Goal: Task Accomplishment & Management: Use online tool/utility

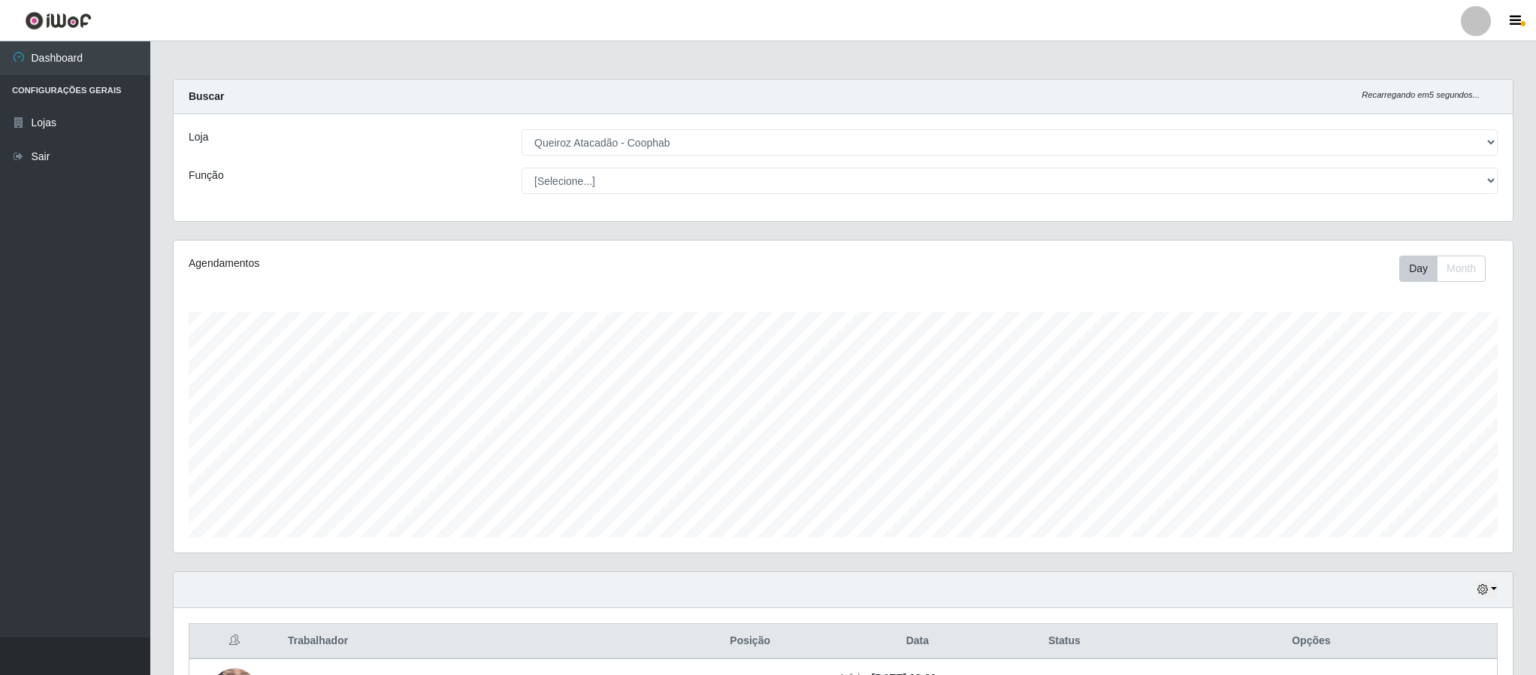
select select "463"
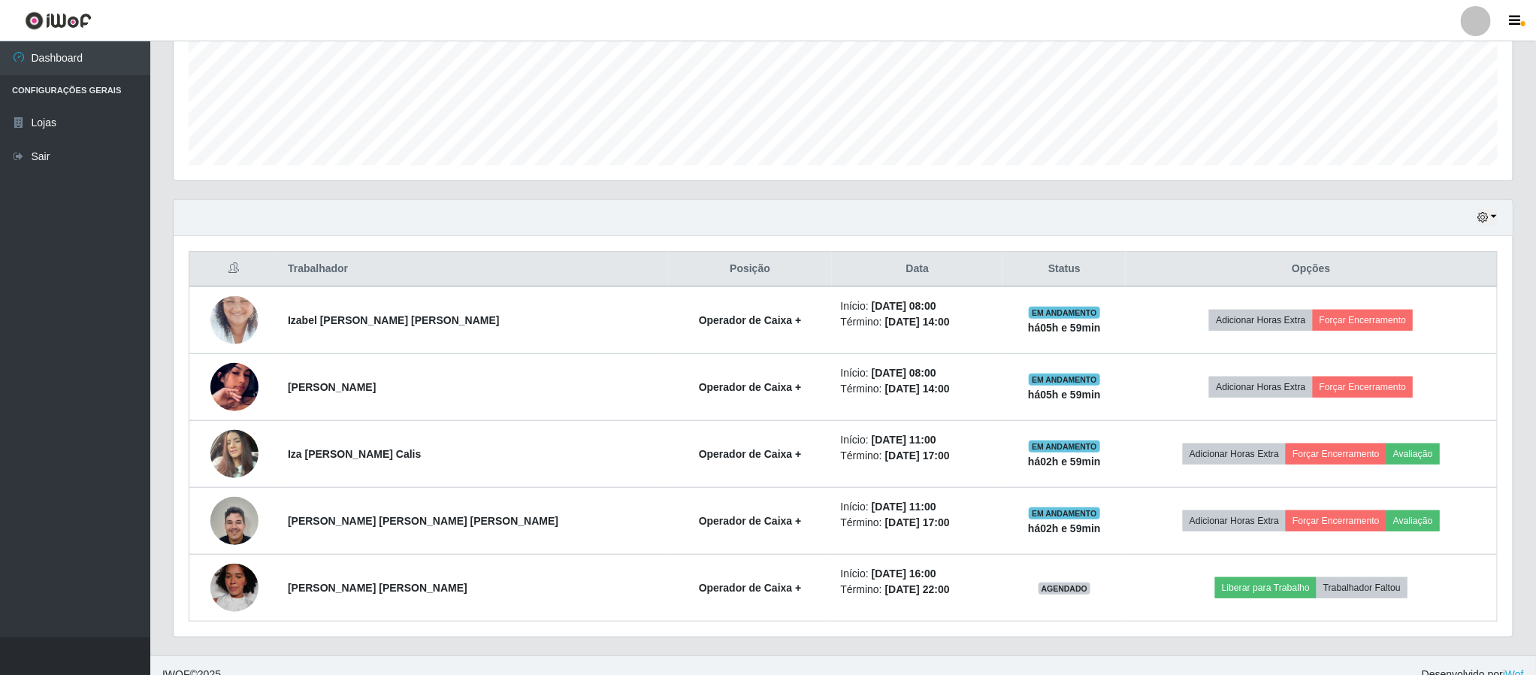
scroll to position [313, 1337]
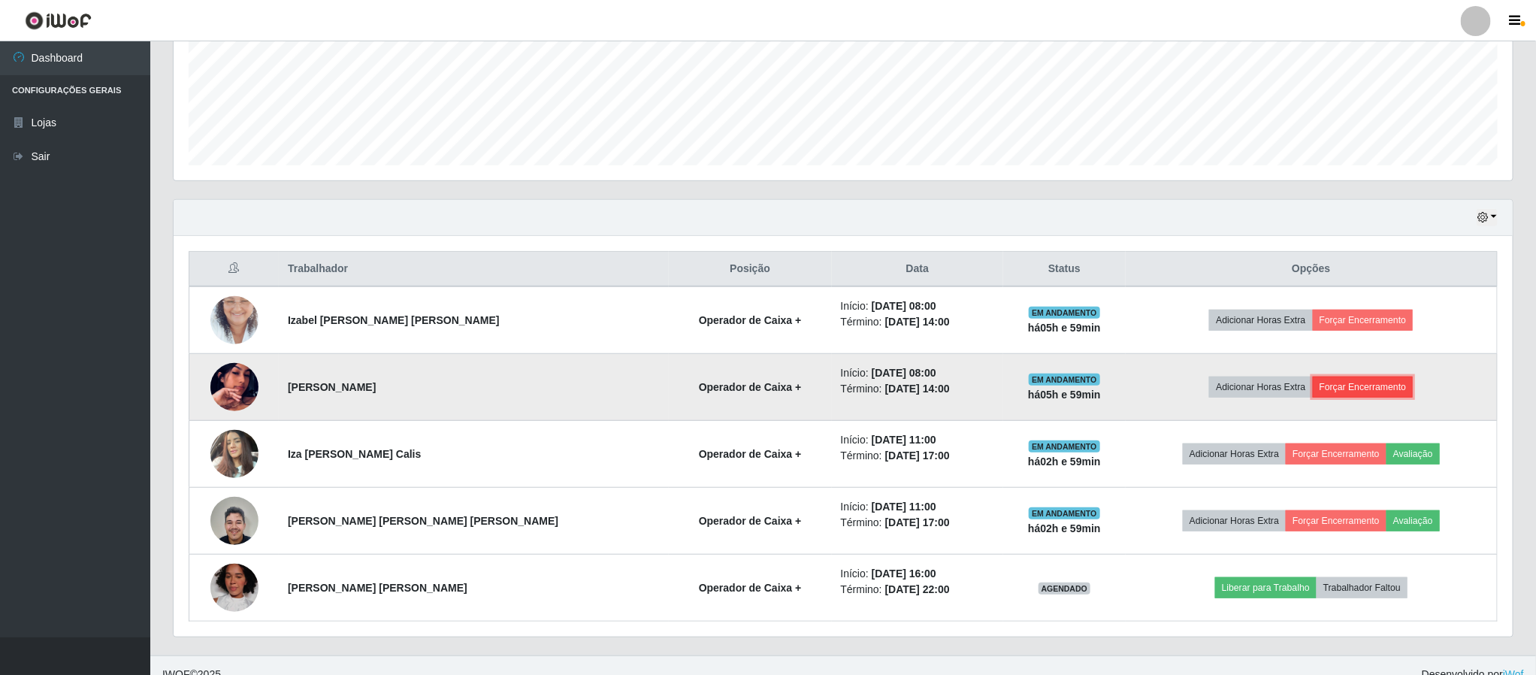
click at [1328, 393] on button "Forçar Encerramento" at bounding box center [1363, 386] width 101 height 21
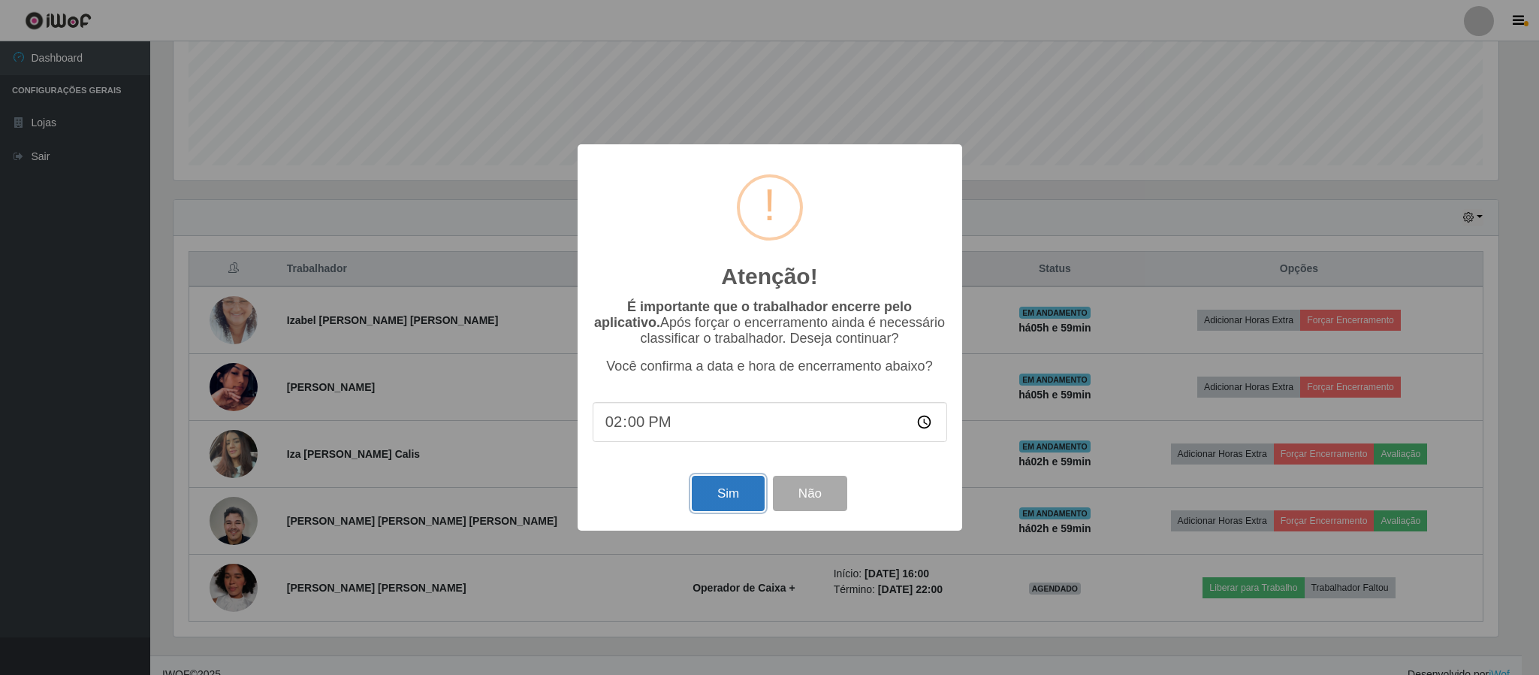
click at [711, 503] on button "Sim" at bounding box center [728, 493] width 73 height 35
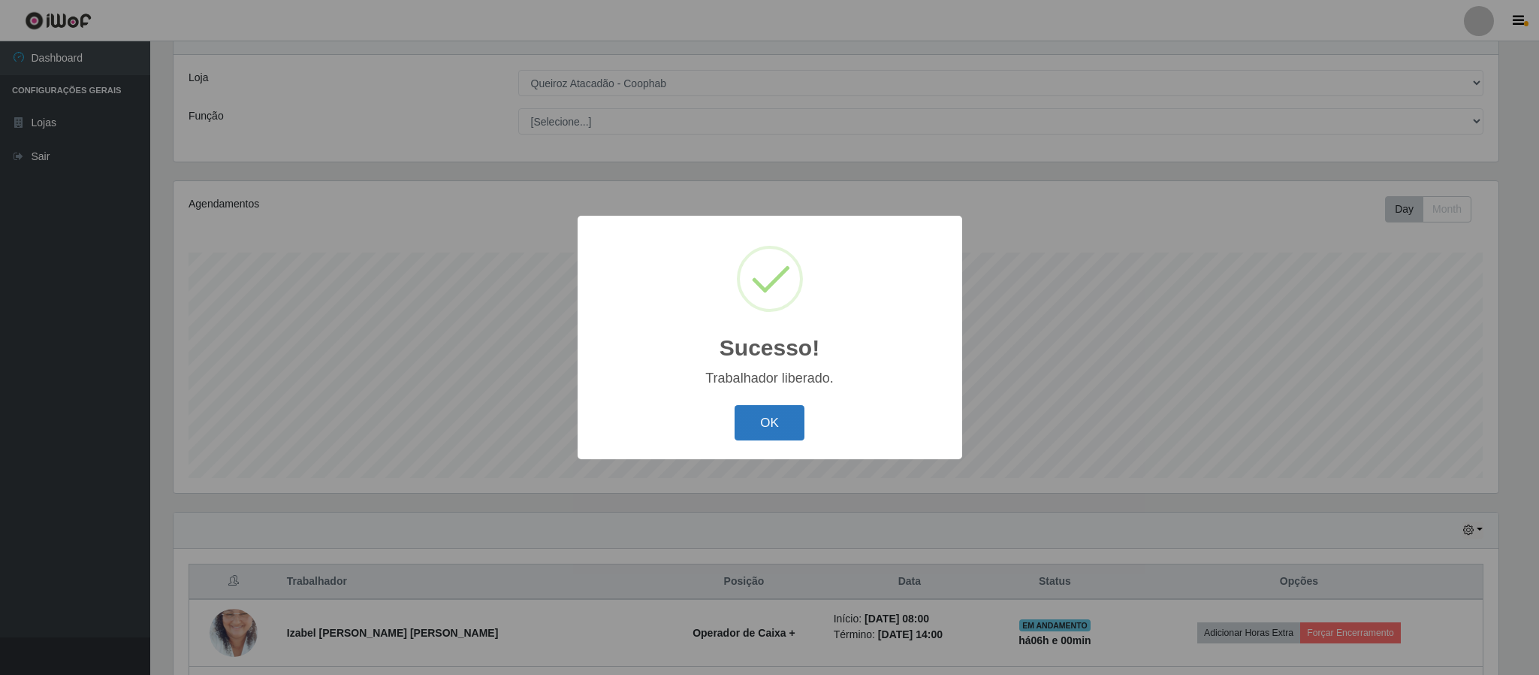
click at [773, 419] on button "OK" at bounding box center [770, 422] width 70 height 35
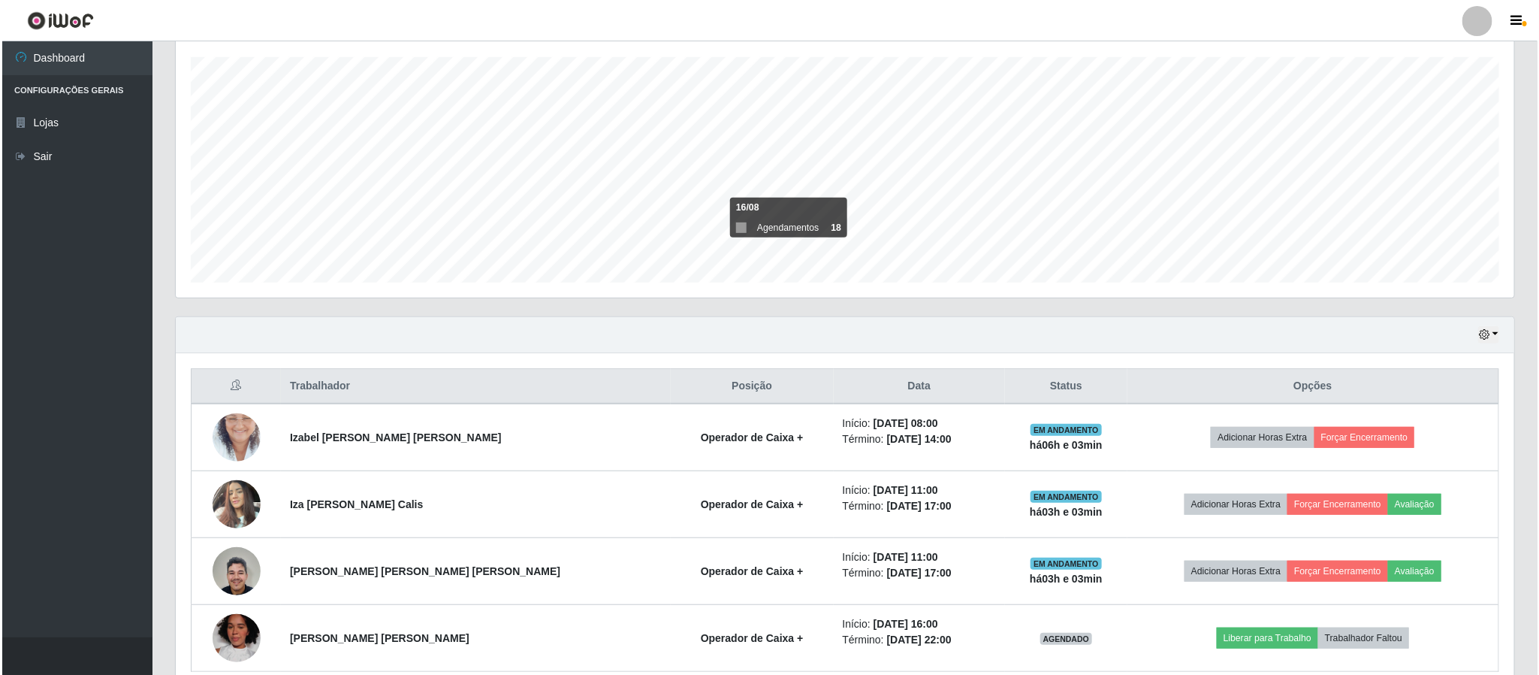
scroll to position [285, 0]
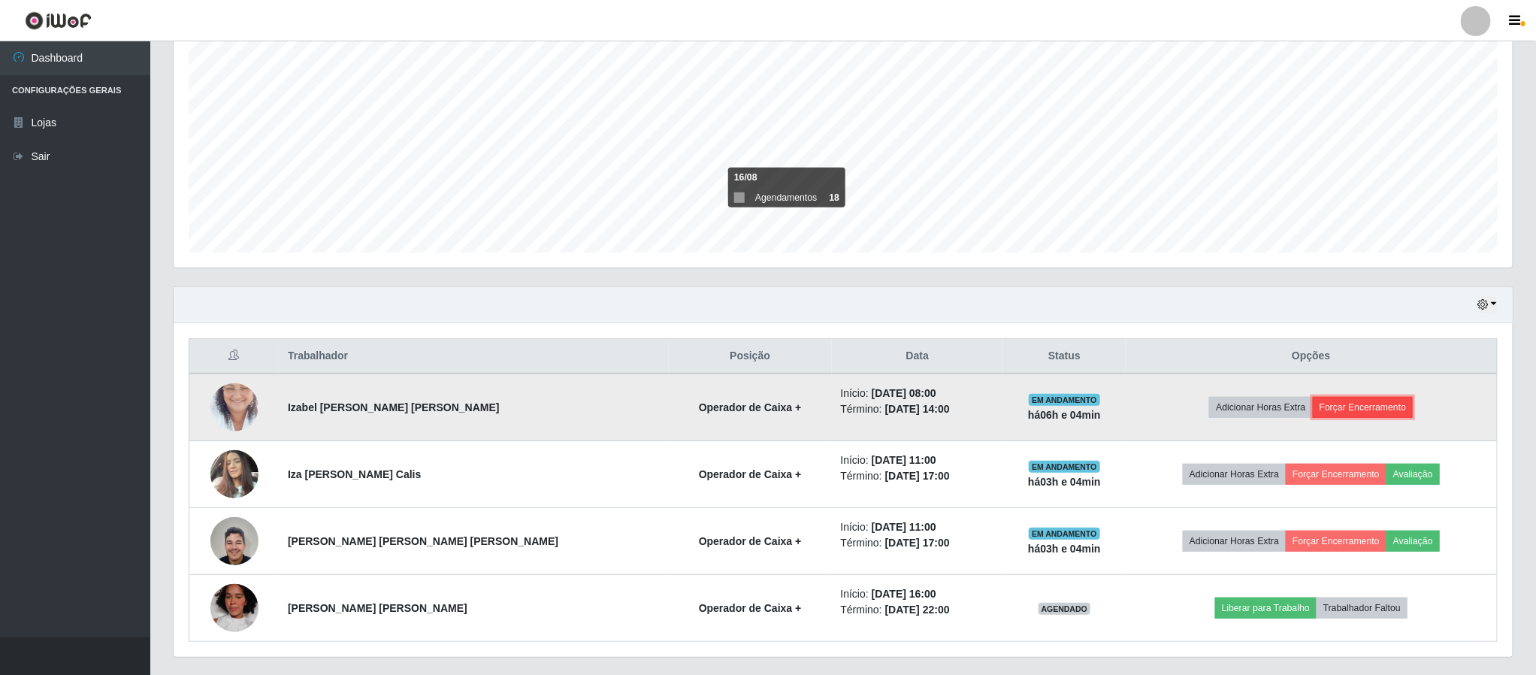
click at [1325, 415] on button "Forçar Encerramento" at bounding box center [1363, 407] width 101 height 21
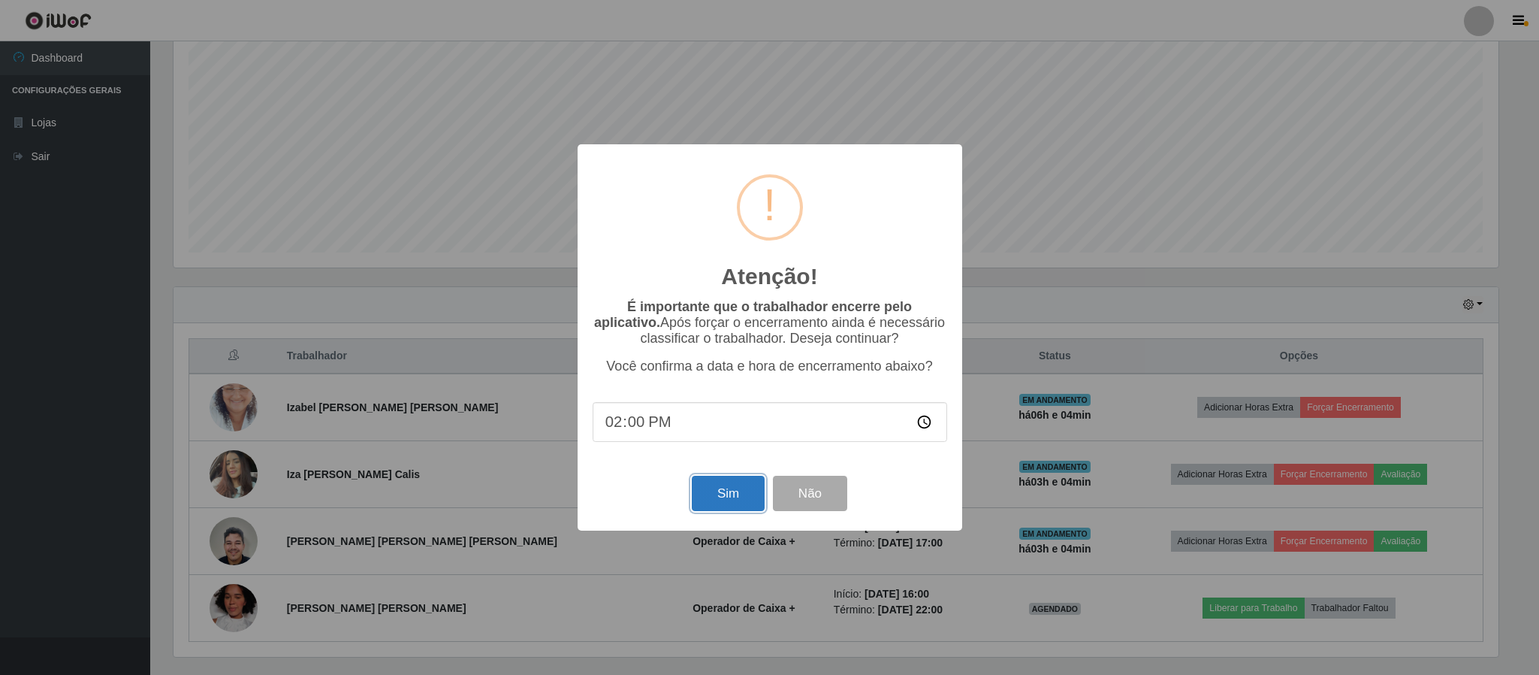
click at [753, 500] on button "Sim" at bounding box center [728, 493] width 73 height 35
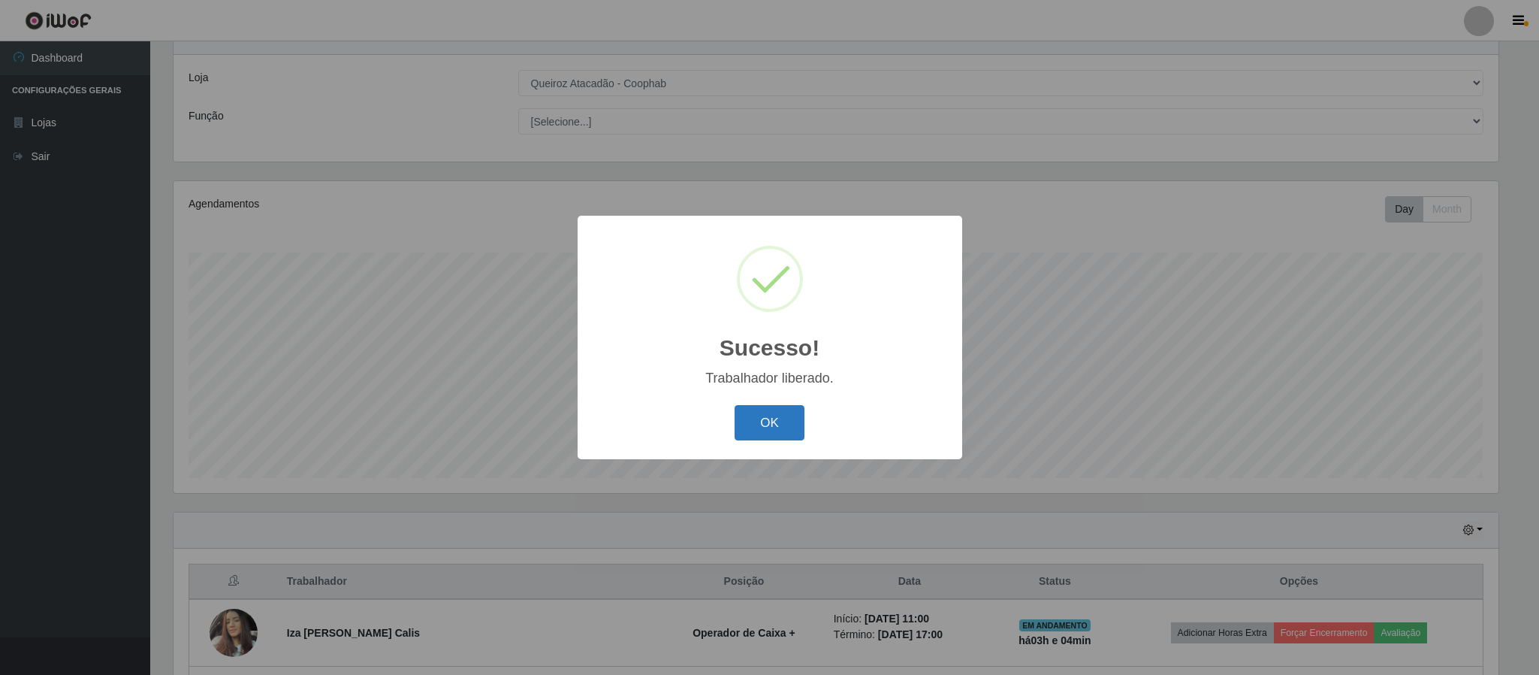
click at [766, 417] on button "OK" at bounding box center [770, 422] width 70 height 35
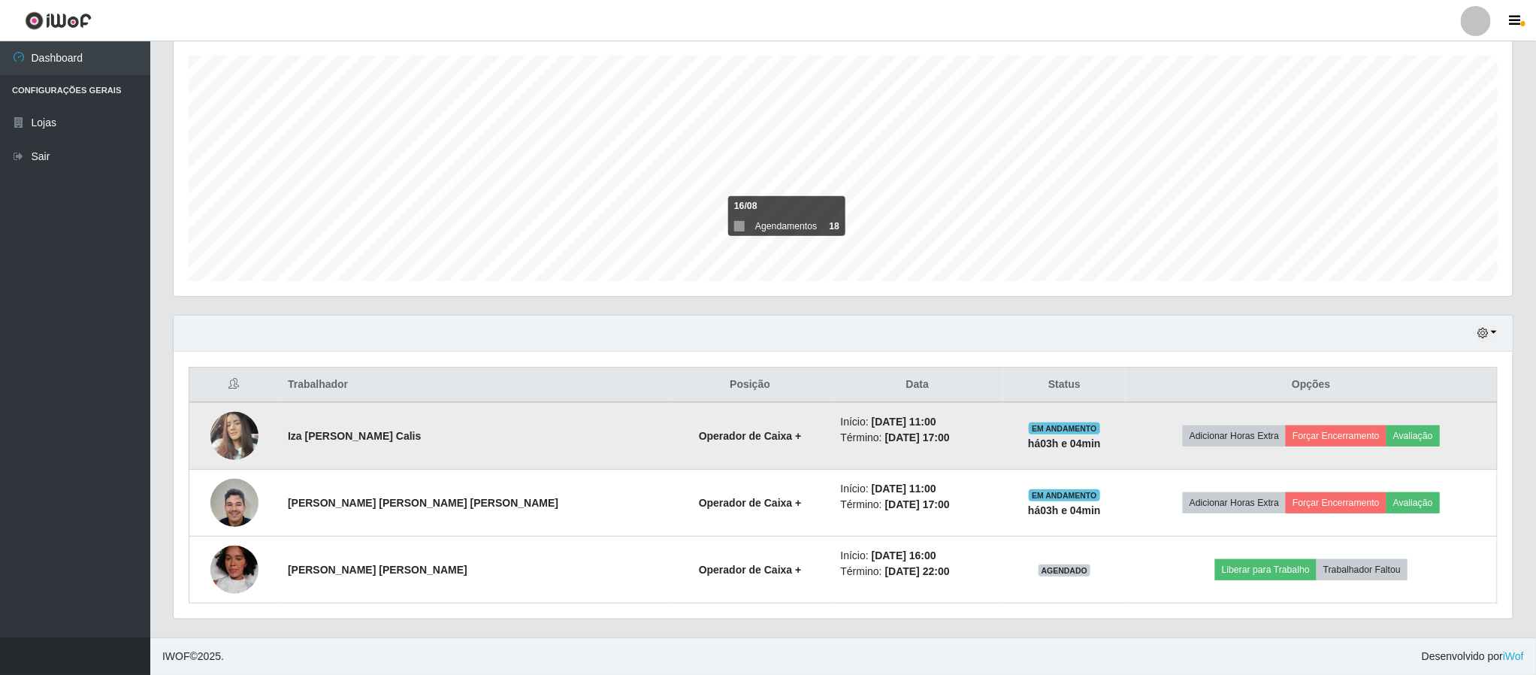
scroll to position [261, 0]
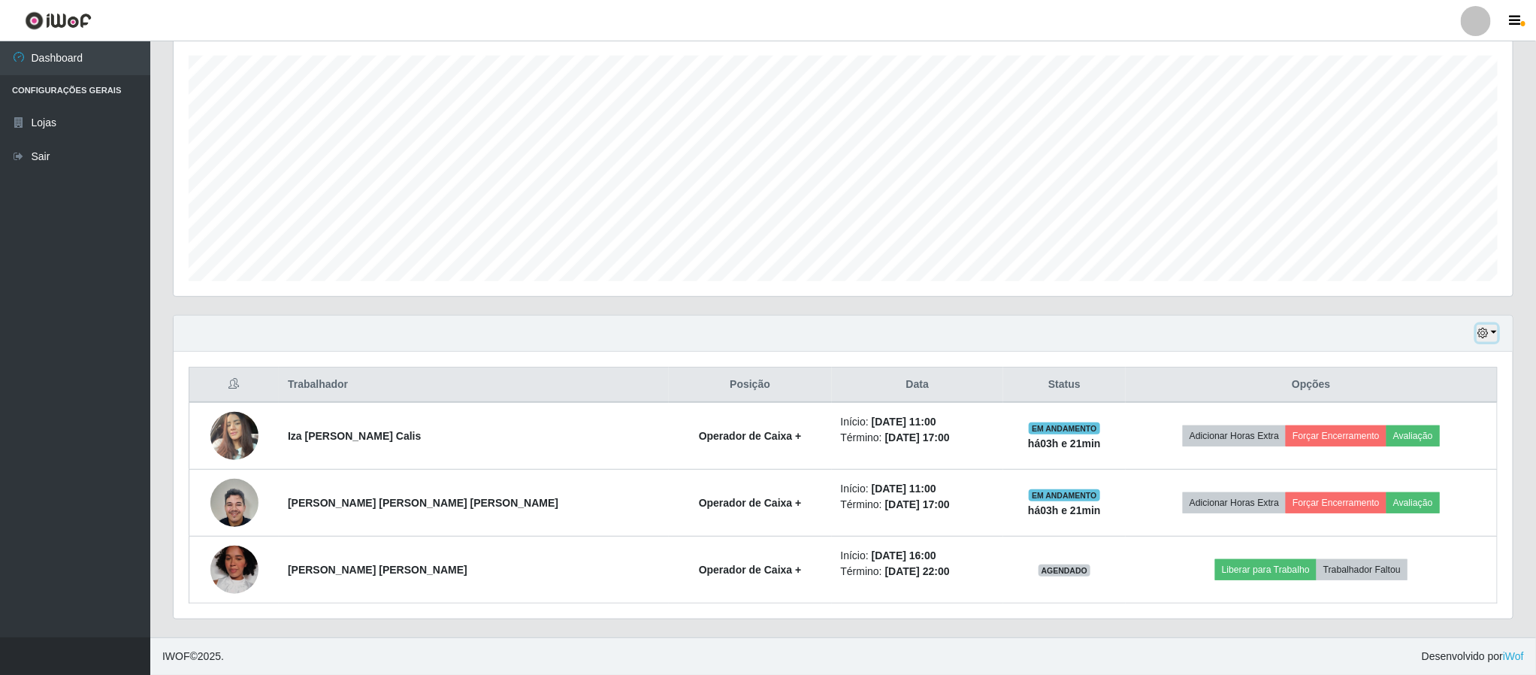
click at [1494, 334] on button "button" at bounding box center [1486, 333] width 21 height 17
click at [1440, 395] on button "1 dia" at bounding box center [1436, 392] width 119 height 32
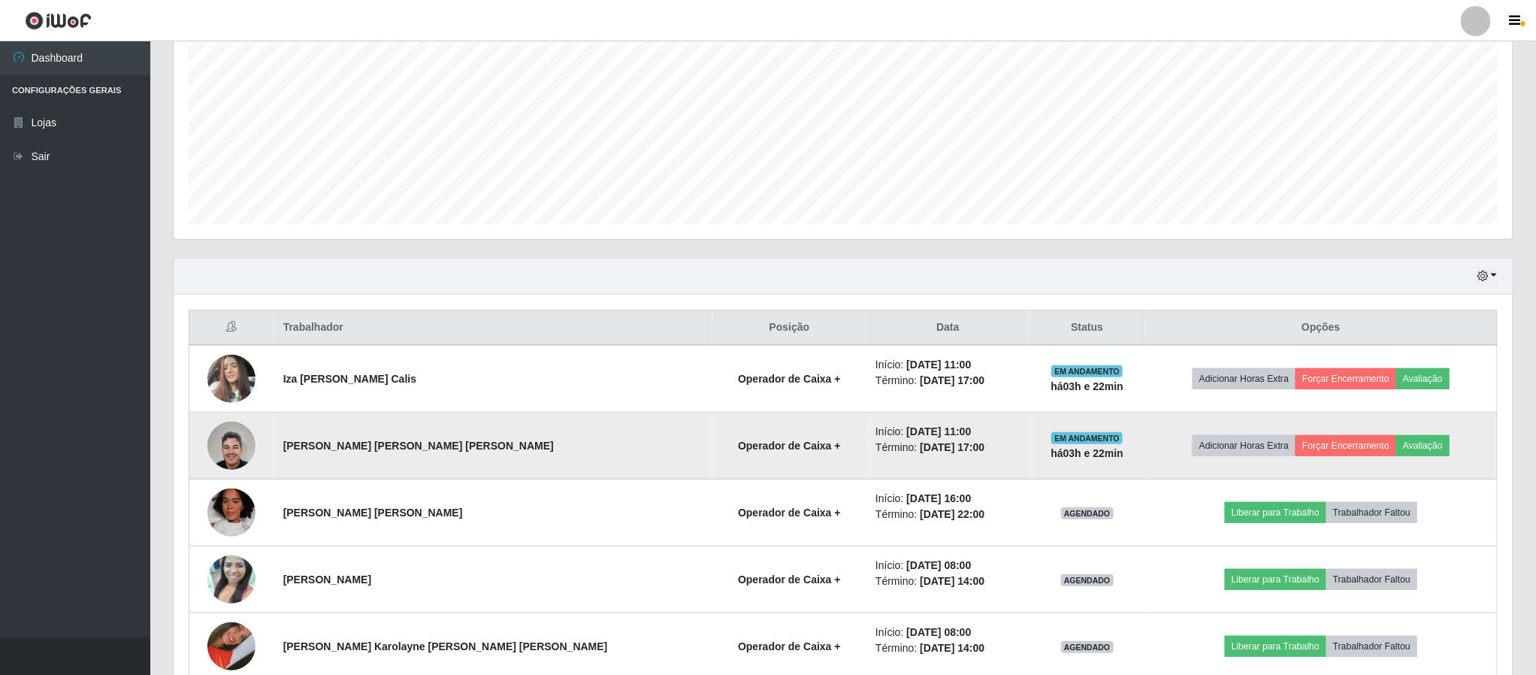
scroll to position [304, 0]
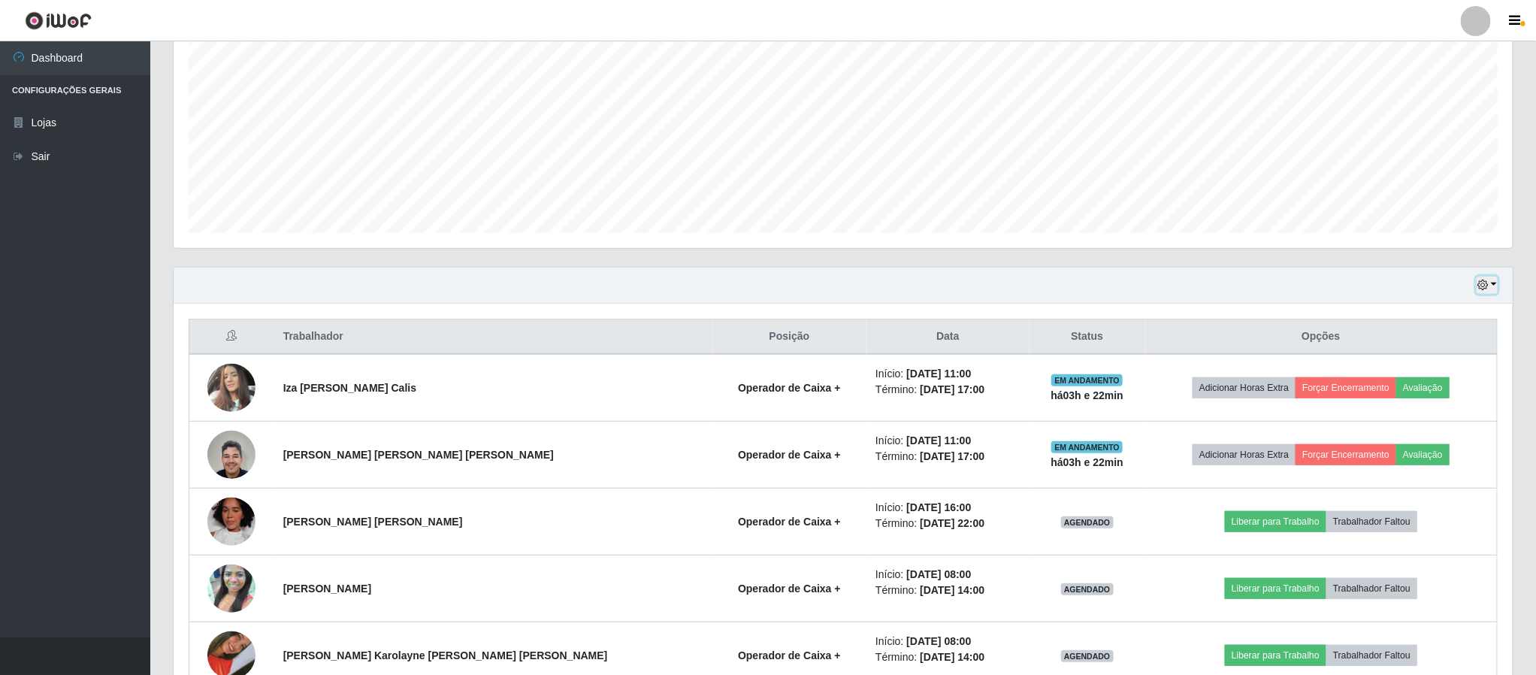
click at [1492, 286] on button "button" at bounding box center [1486, 284] width 21 height 17
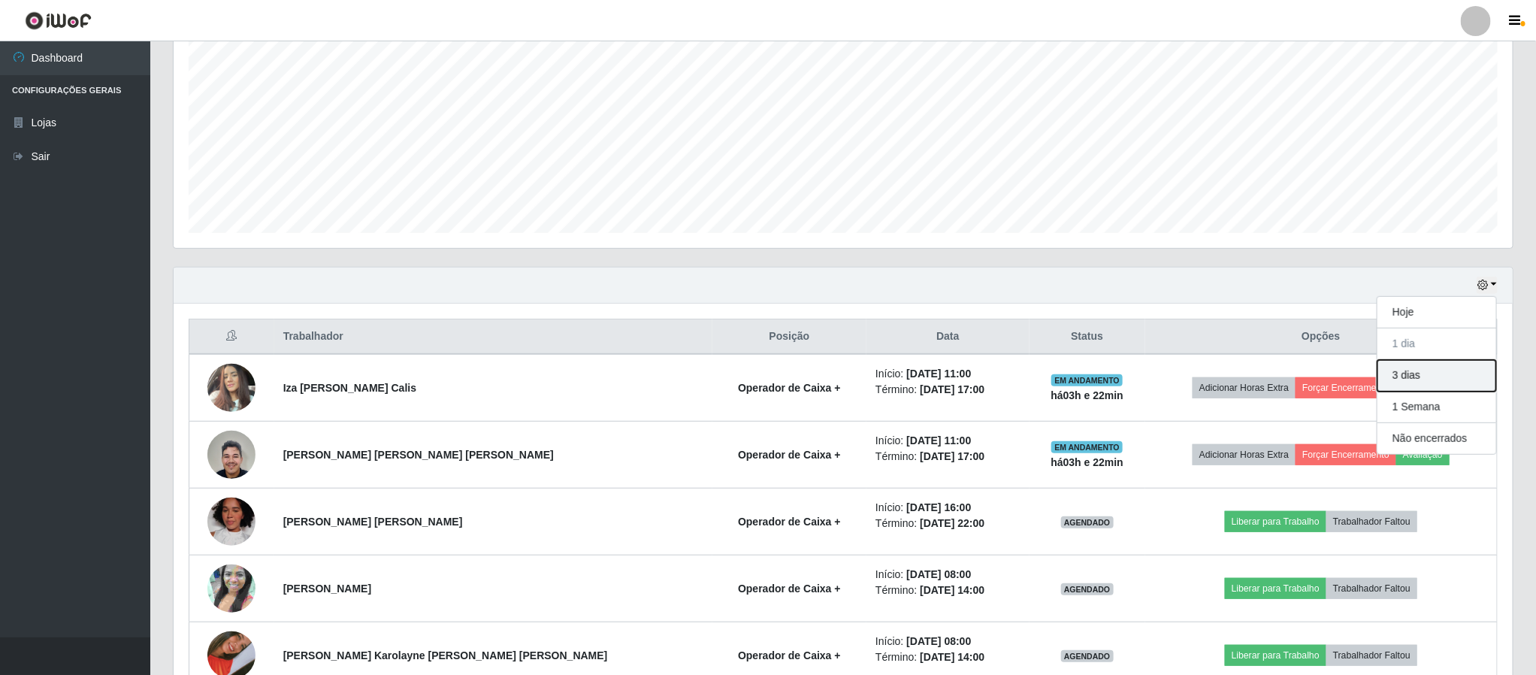
click at [1403, 381] on button "3 dias" at bounding box center [1436, 376] width 119 height 32
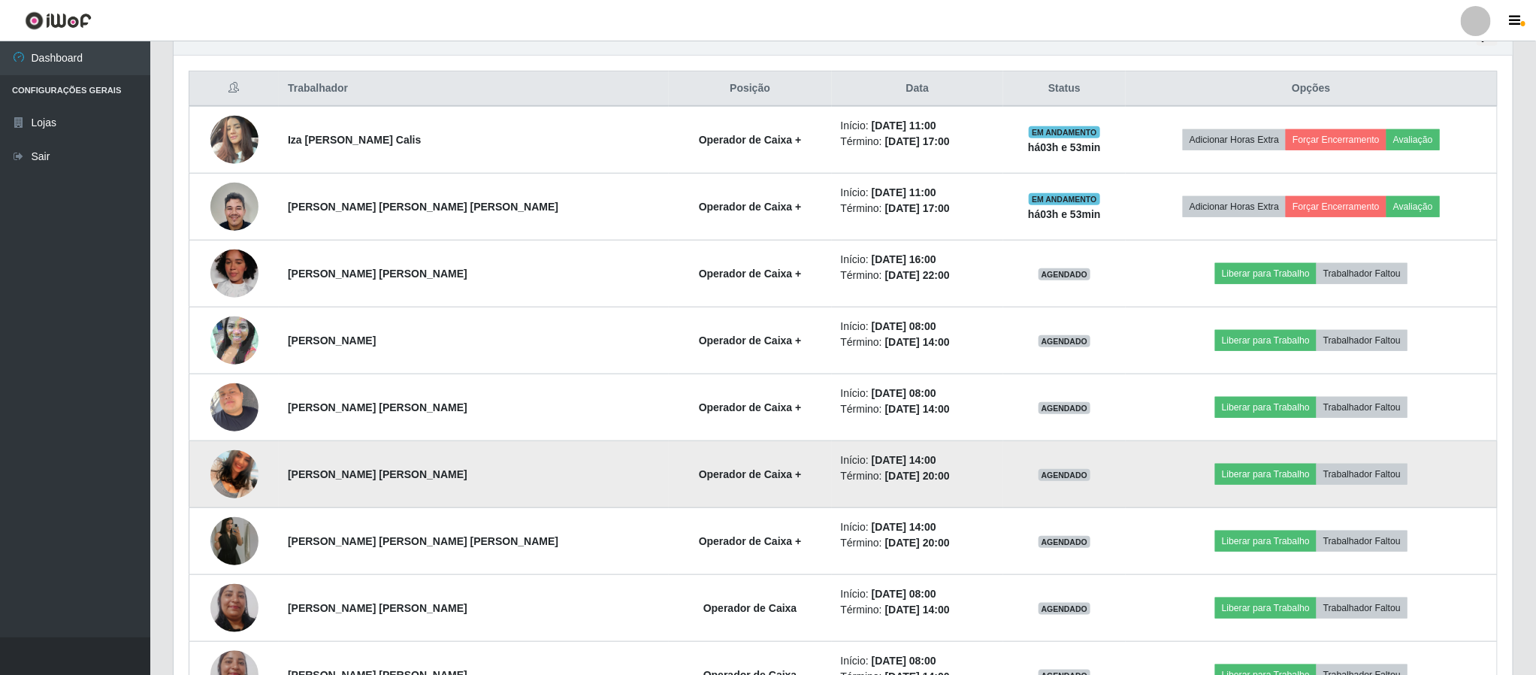
scroll to position [440, 0]
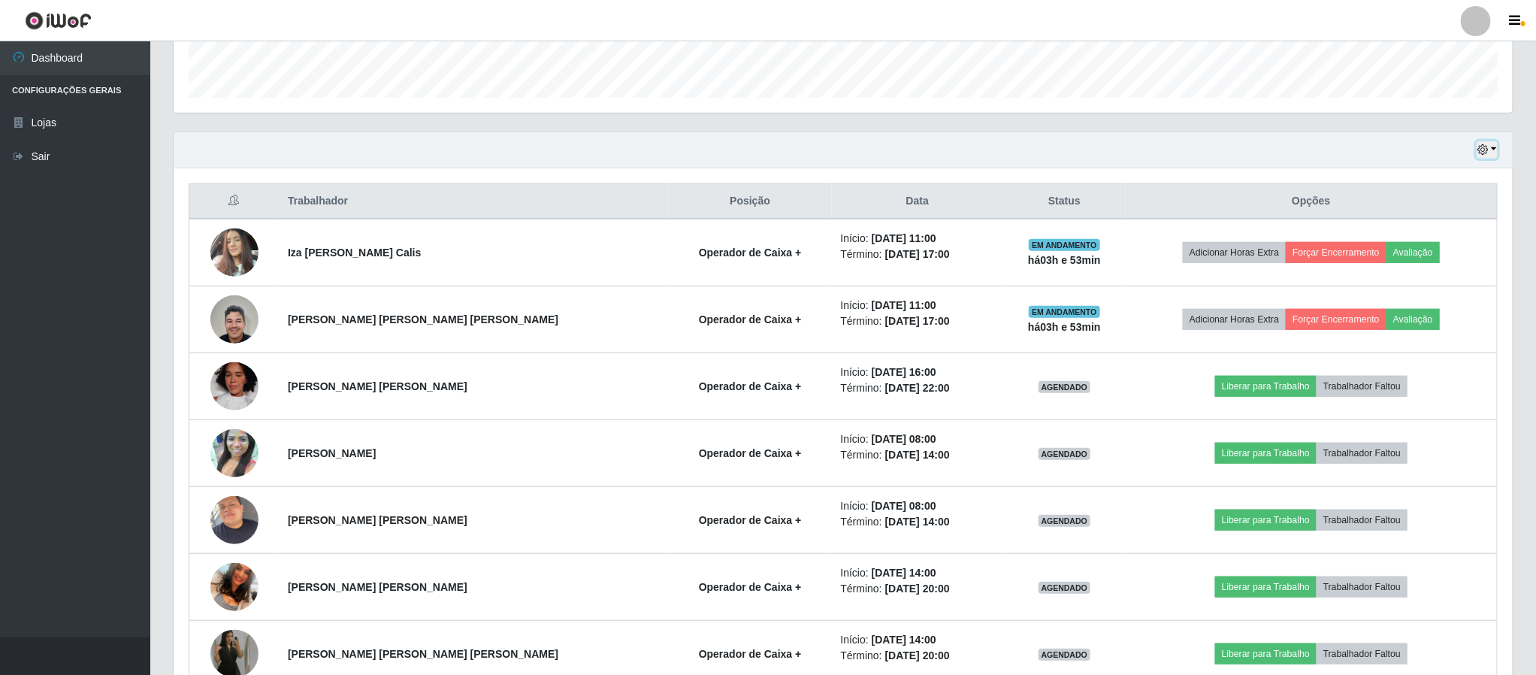
click at [1486, 151] on icon "button" at bounding box center [1482, 149] width 11 height 11
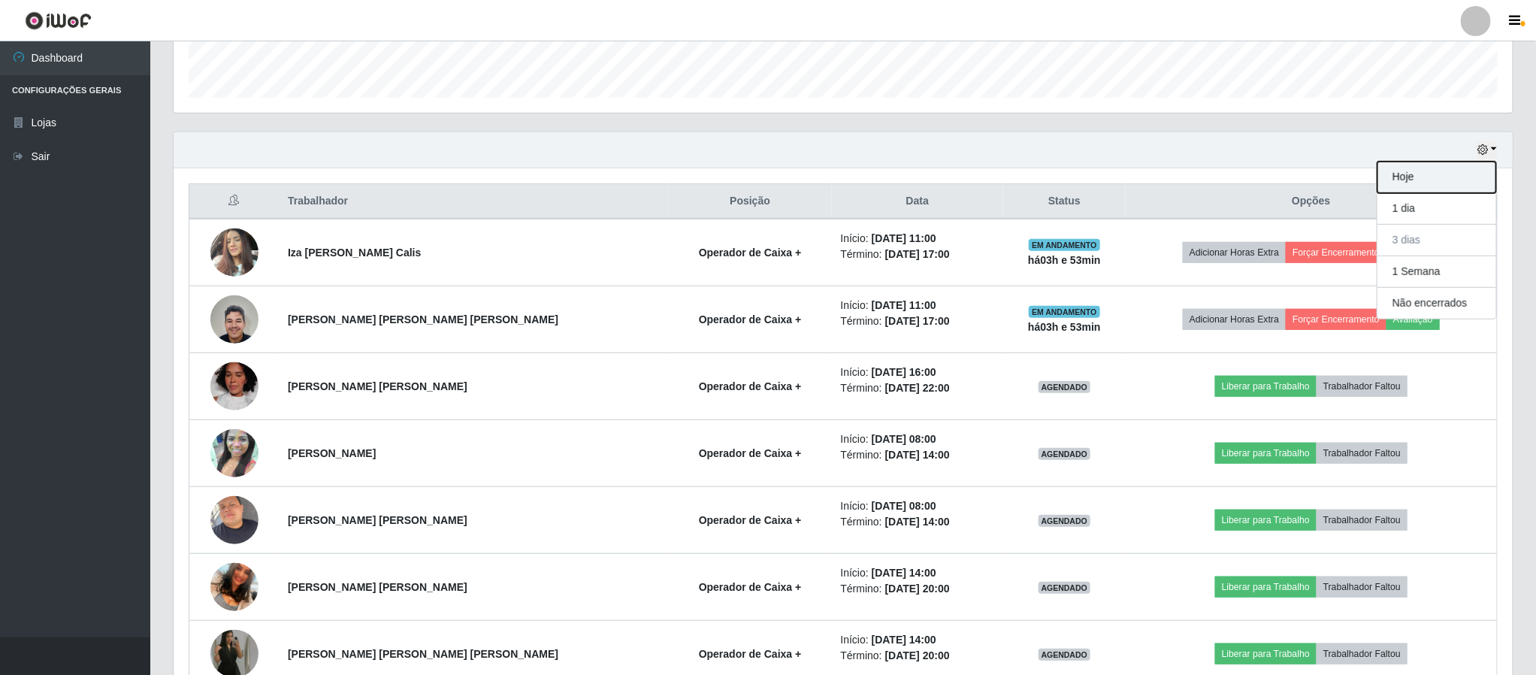
click at [1437, 183] on button "Hoje" at bounding box center [1436, 178] width 119 height 32
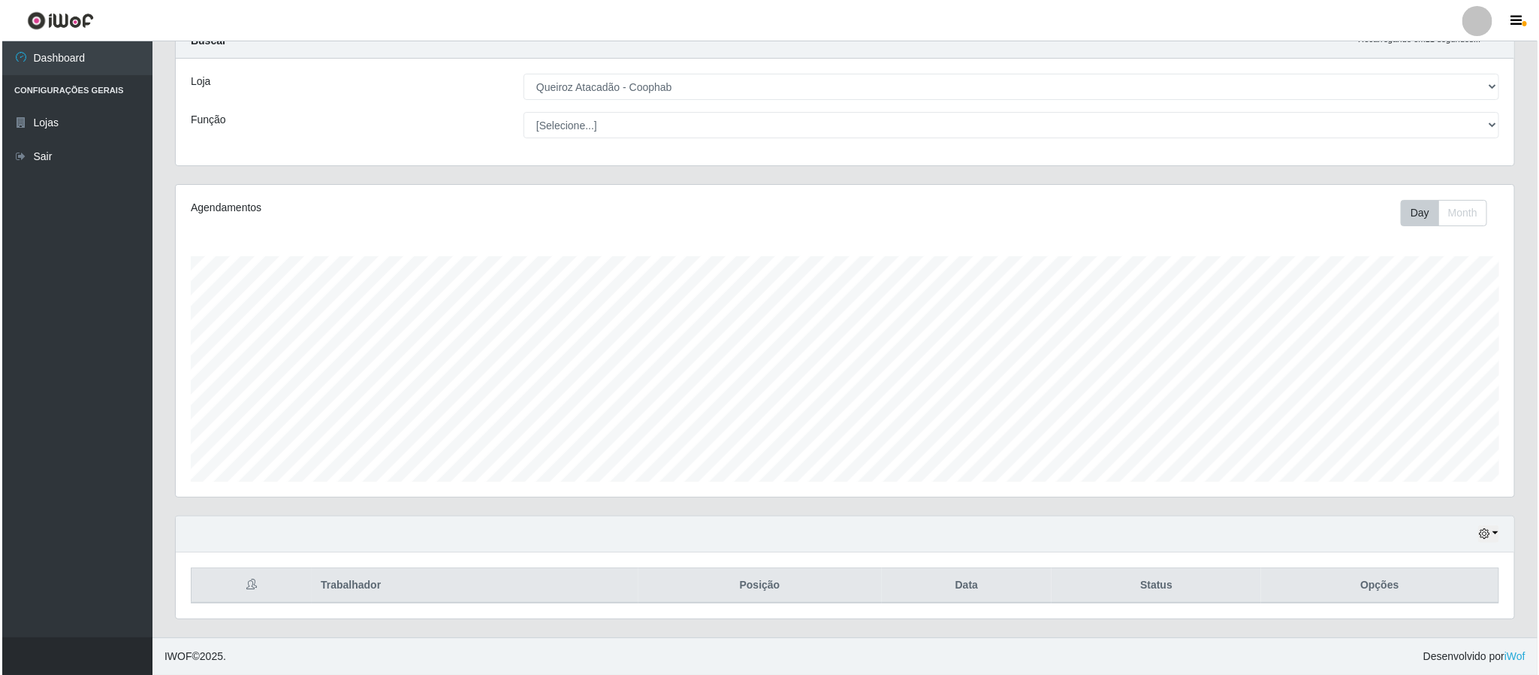
scroll to position [261, 0]
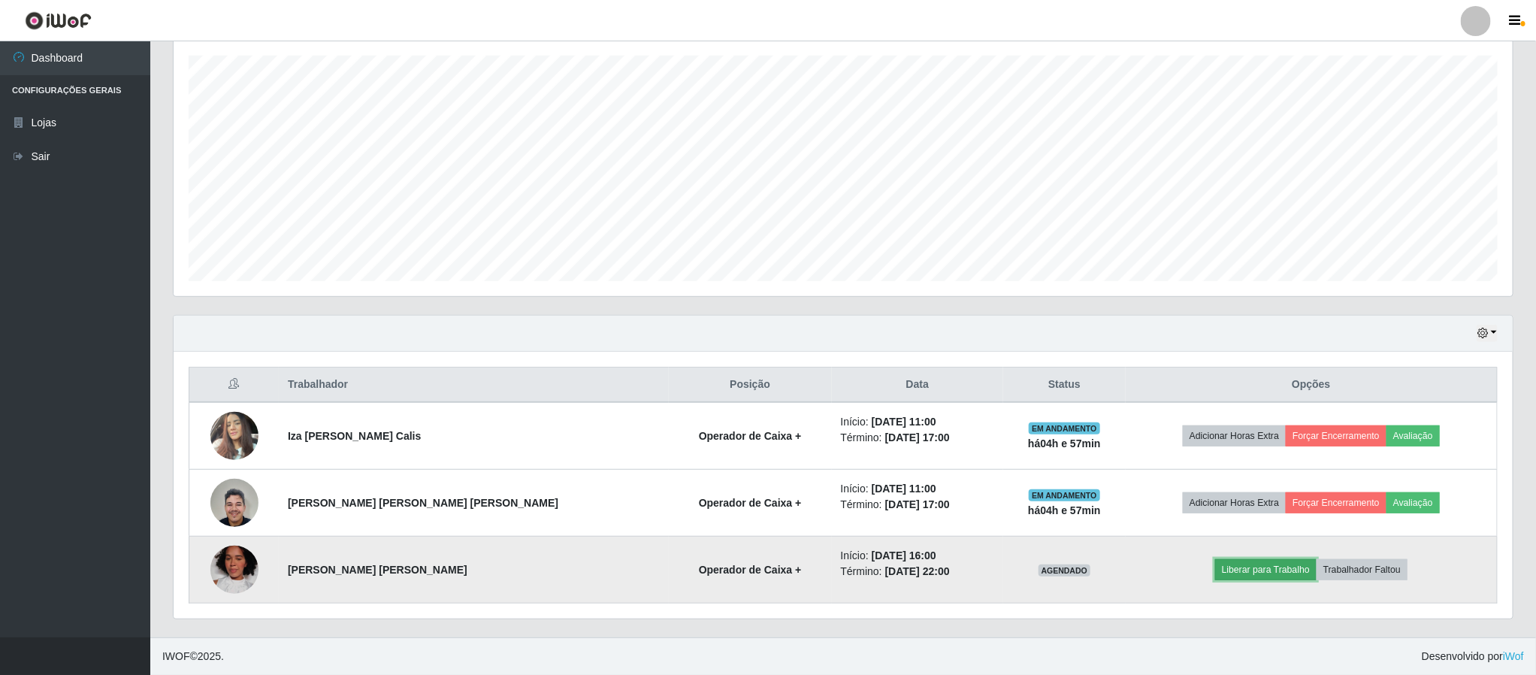
click at [1247, 576] on button "Liberar para Trabalho" at bounding box center [1265, 569] width 101 height 21
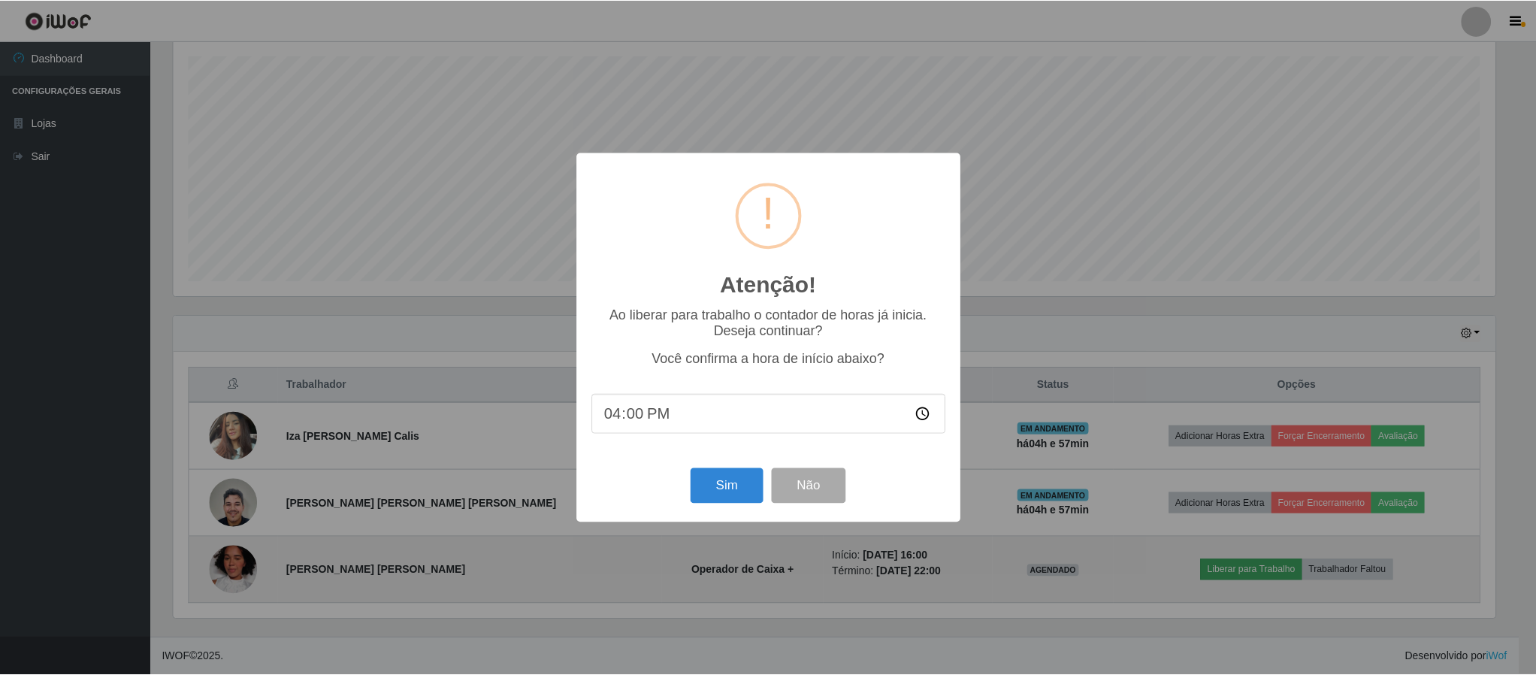
scroll to position [313, 1325]
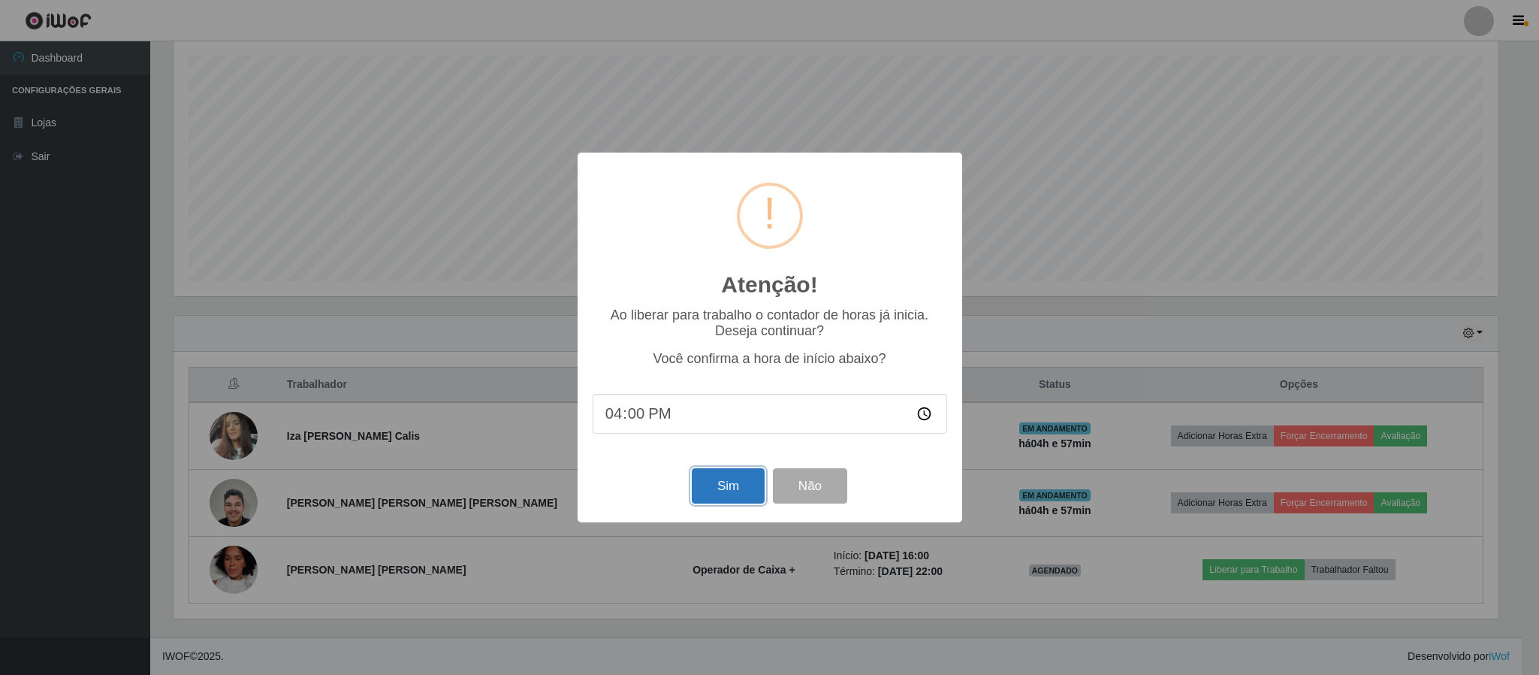
click at [715, 487] on button "Sim" at bounding box center [728, 485] width 73 height 35
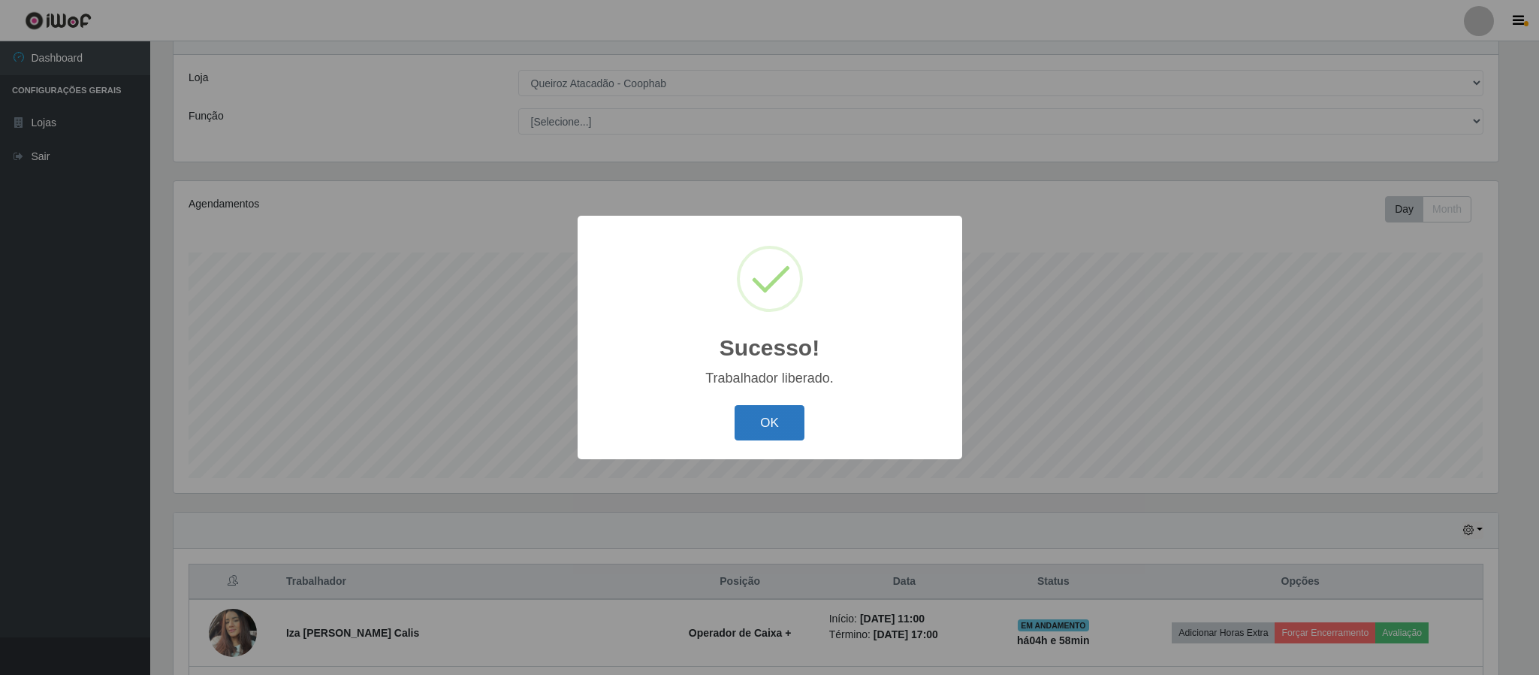
click at [764, 419] on button "OK" at bounding box center [770, 422] width 70 height 35
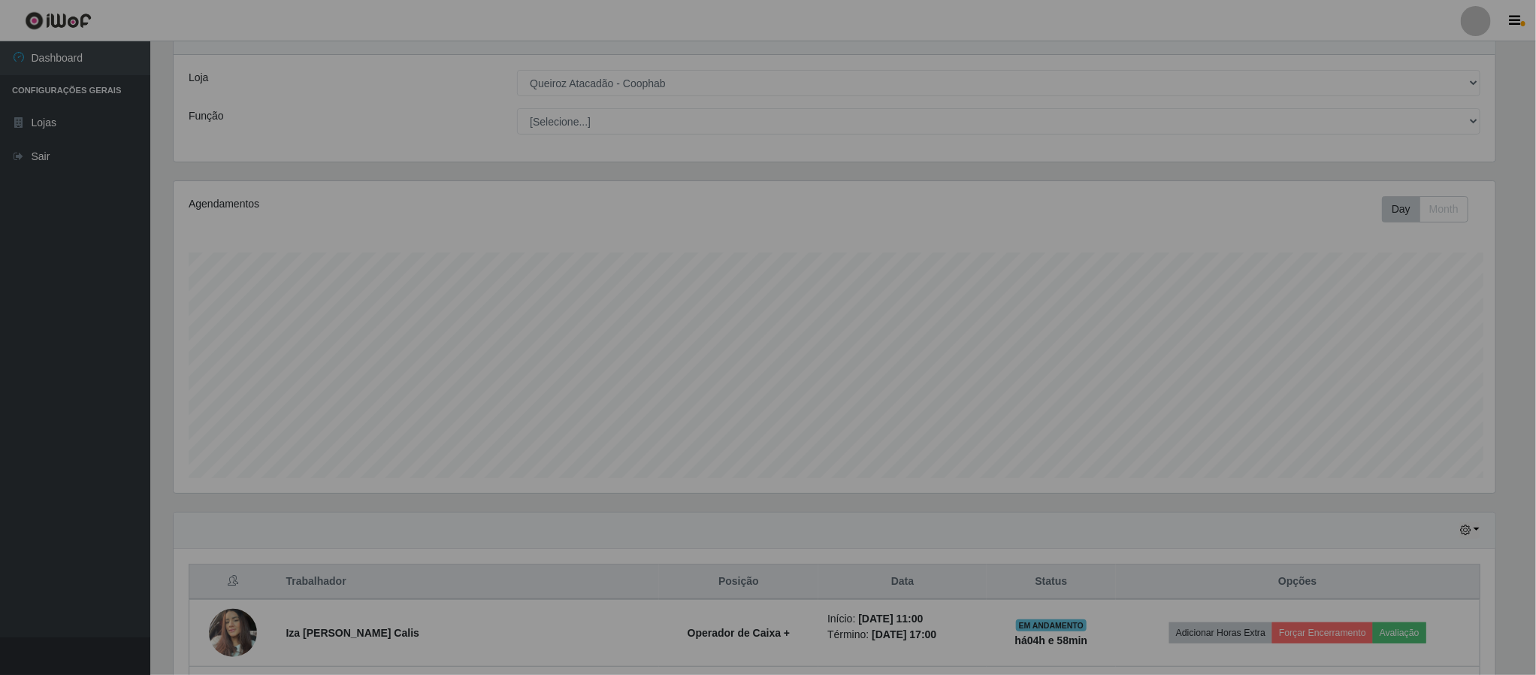
scroll to position [313, 1337]
